Goal: Find specific page/section: Find specific page/section

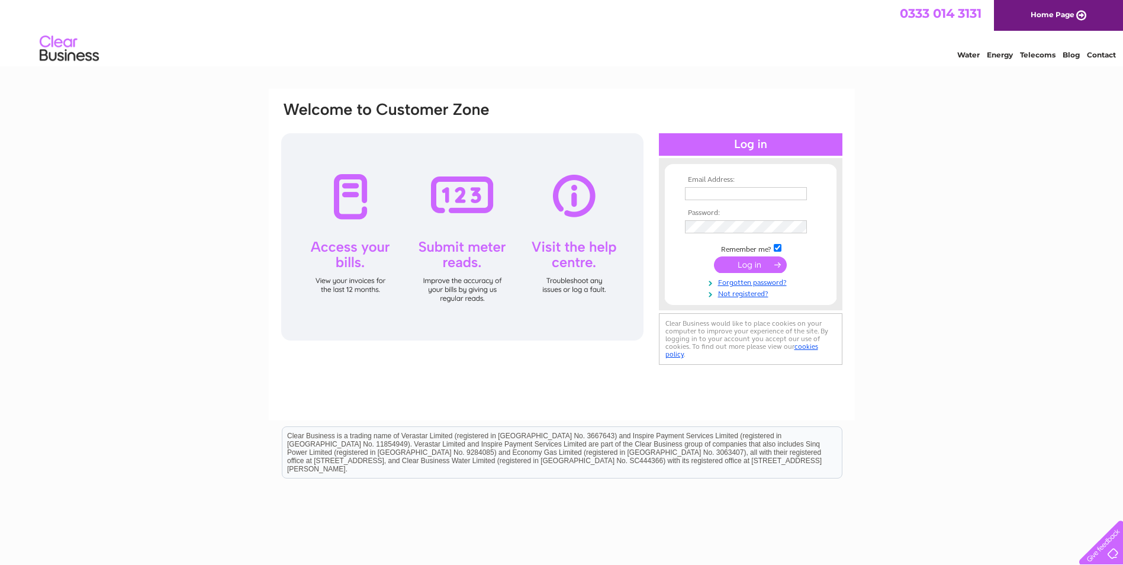
click at [730, 192] on input "text" at bounding box center [746, 193] width 122 height 13
type input "adeletroalen@yahoo.co.uk"
click at [744, 266] on input "submit" at bounding box center [750, 266] width 73 height 17
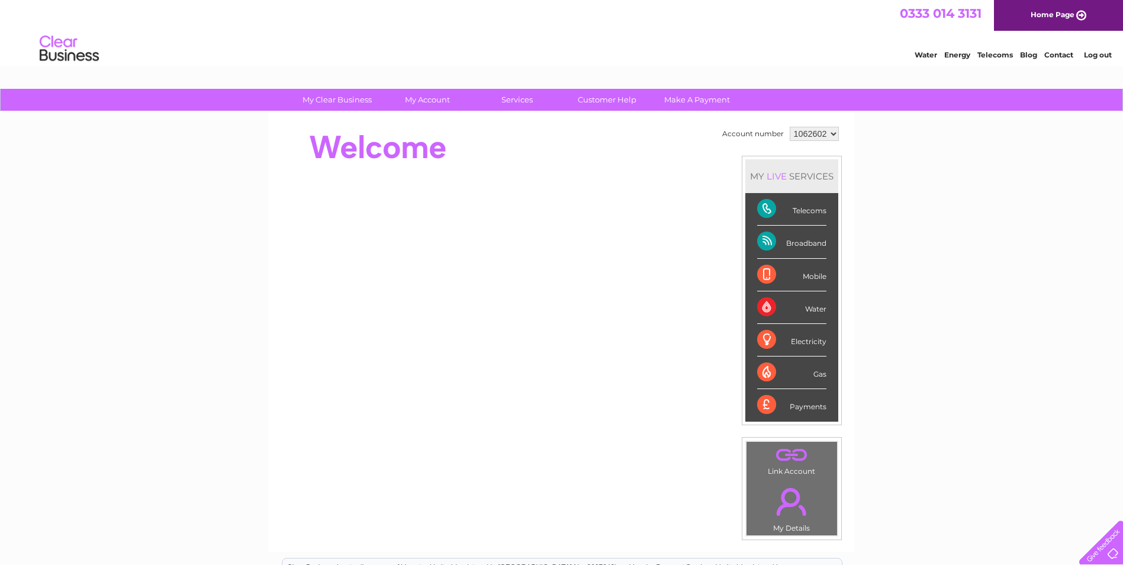
click at [835, 133] on select "1062602" at bounding box center [814, 134] width 49 height 14
click at [763, 206] on div "Telecoms" at bounding box center [791, 209] width 69 height 33
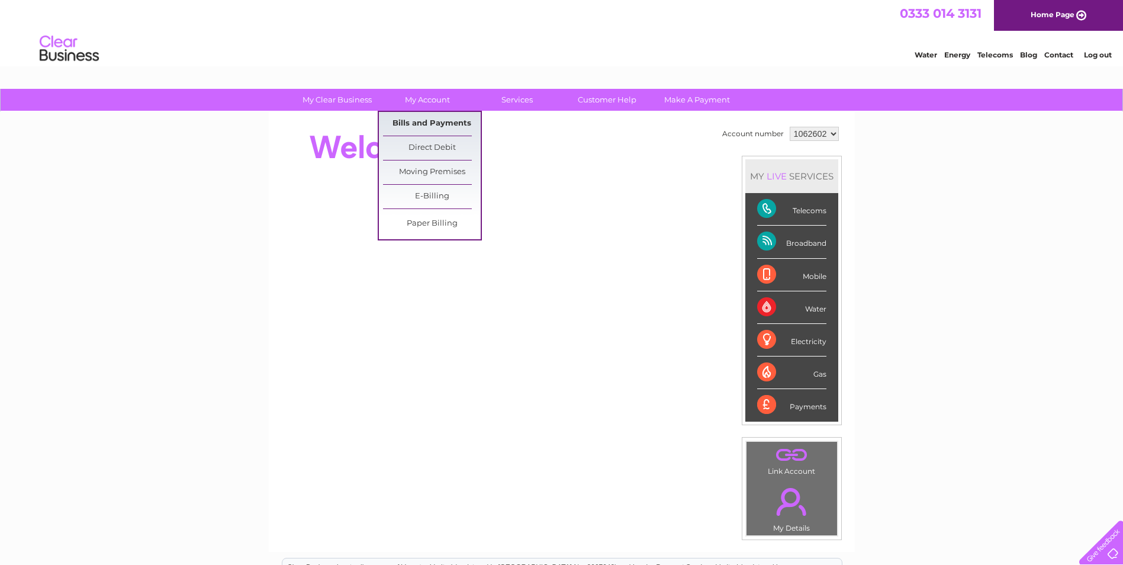
click at [428, 118] on link "Bills and Payments" at bounding box center [432, 124] width 98 height 24
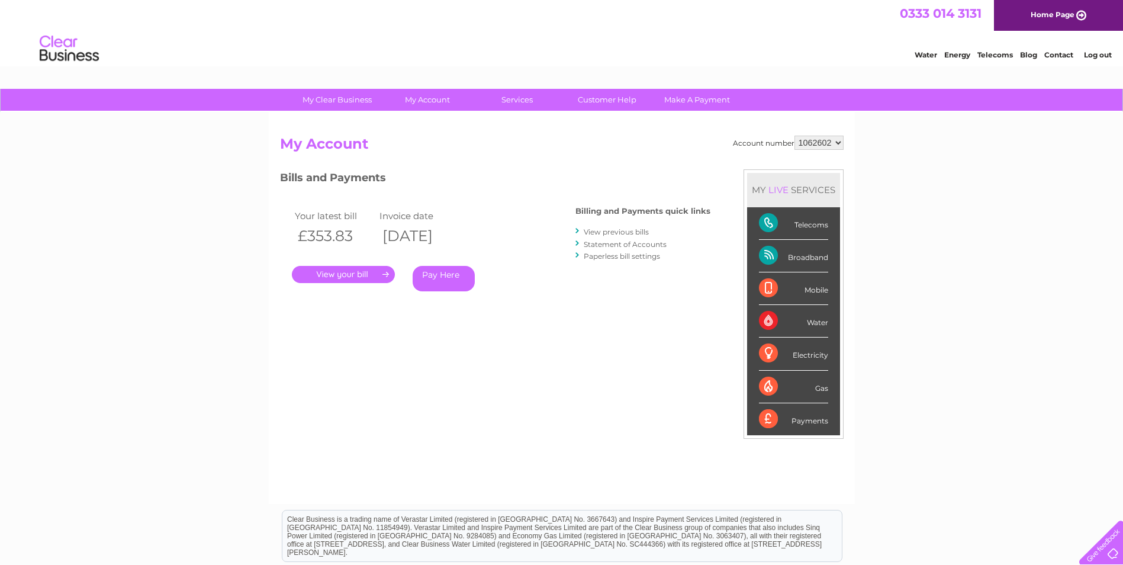
click at [342, 271] on link "." at bounding box center [343, 274] width 103 height 17
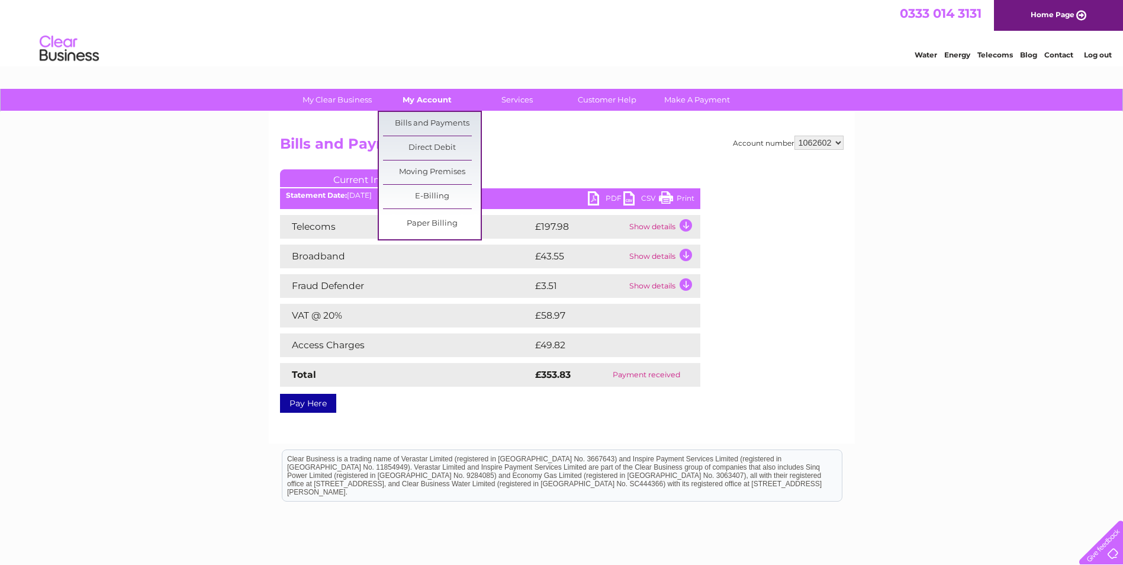
click at [426, 104] on link "My Account" at bounding box center [427, 100] width 98 height 22
